Goal: Task Accomplishment & Management: Manage account settings

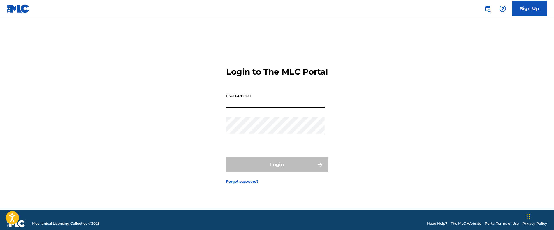
type input "[EMAIL_ADDRESS][DOMAIN_NAME]"
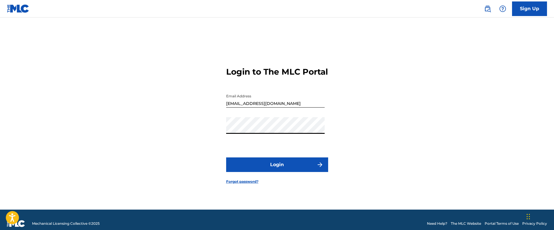
click at [291, 188] on form "Login to The MLC Portal Email Address [EMAIL_ADDRESS][DOMAIN_NAME] Password Log…" at bounding box center [277, 121] width 102 height 178
click at [294, 169] on button "Login" at bounding box center [277, 165] width 102 height 15
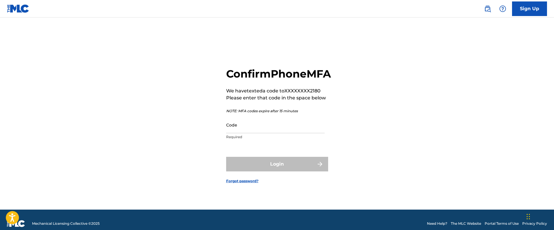
click at [245, 133] on input "Code" at bounding box center [275, 125] width 99 height 17
type input "144385"
click at [226, 157] on button "Login" at bounding box center [277, 164] width 102 height 15
